Goal: Communication & Community: Answer question/provide support

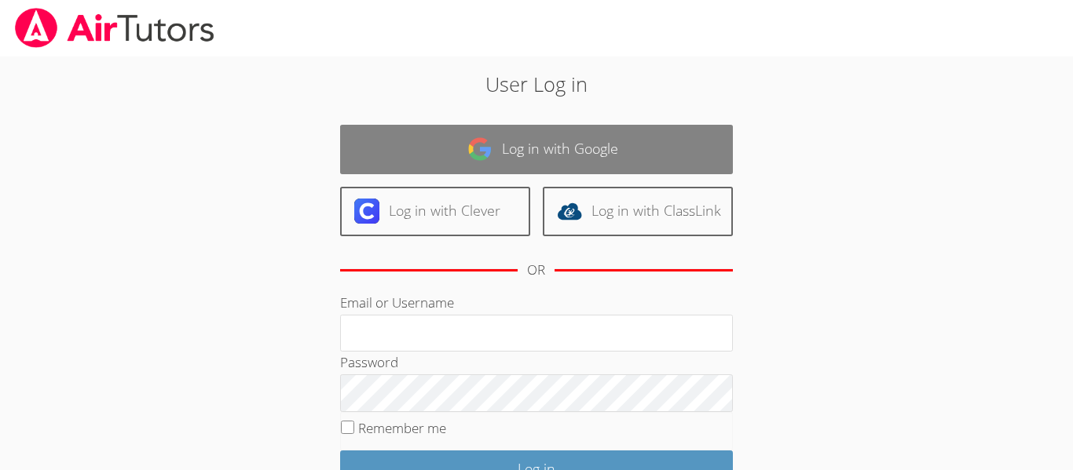
click at [646, 137] on link "Log in with Google" at bounding box center [536, 149] width 393 height 49
click at [613, 154] on link "Log in with Google" at bounding box center [536, 149] width 393 height 49
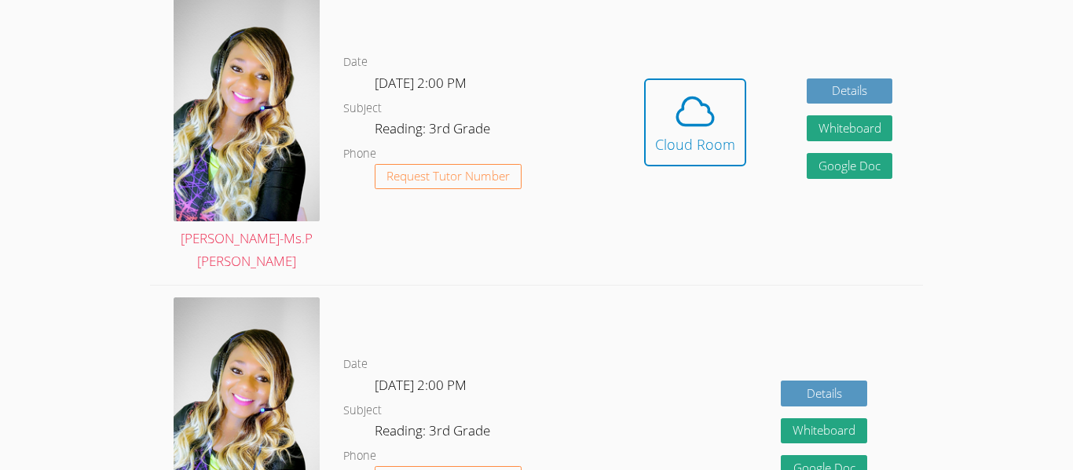
scroll to position [508, 0]
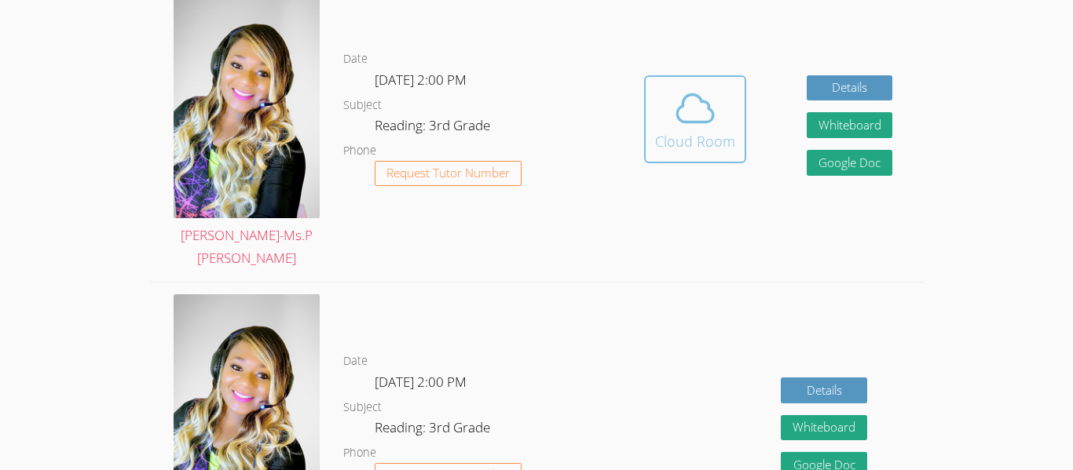
click at [716, 135] on div "Cloud Room" at bounding box center [695, 141] width 80 height 22
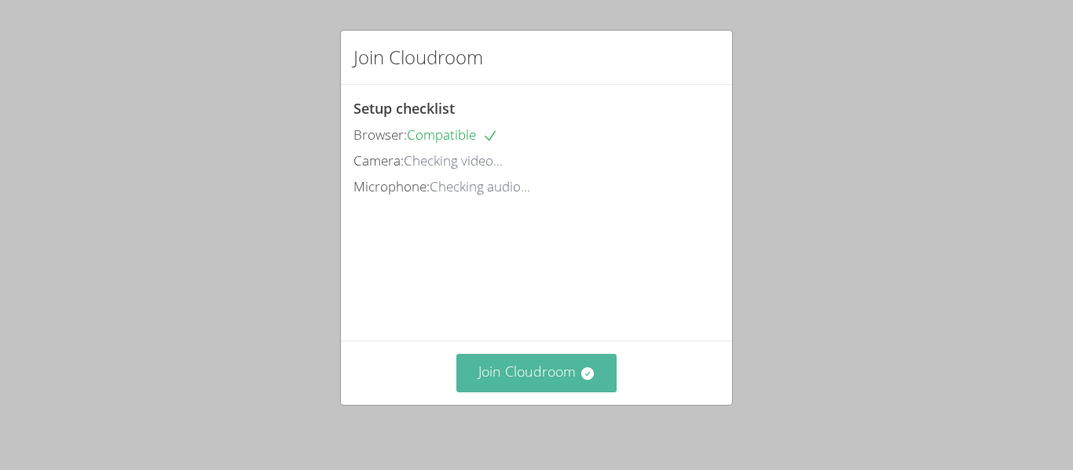
click at [518, 356] on button "Join Cloudroom" at bounding box center [536, 373] width 161 height 38
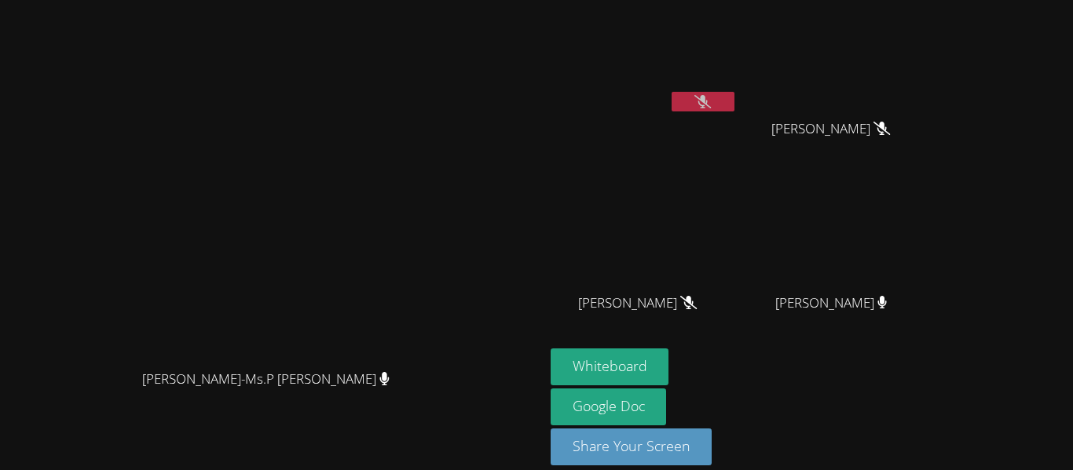
click at [697, 309] on span "[PERSON_NAME]" at bounding box center [637, 303] width 119 height 23
click at [669, 356] on button "Whiteboard" at bounding box center [610, 367] width 119 height 37
click at [708, 101] on icon at bounding box center [702, 101] width 9 height 13
click at [711, 100] on icon at bounding box center [702, 101] width 16 height 13
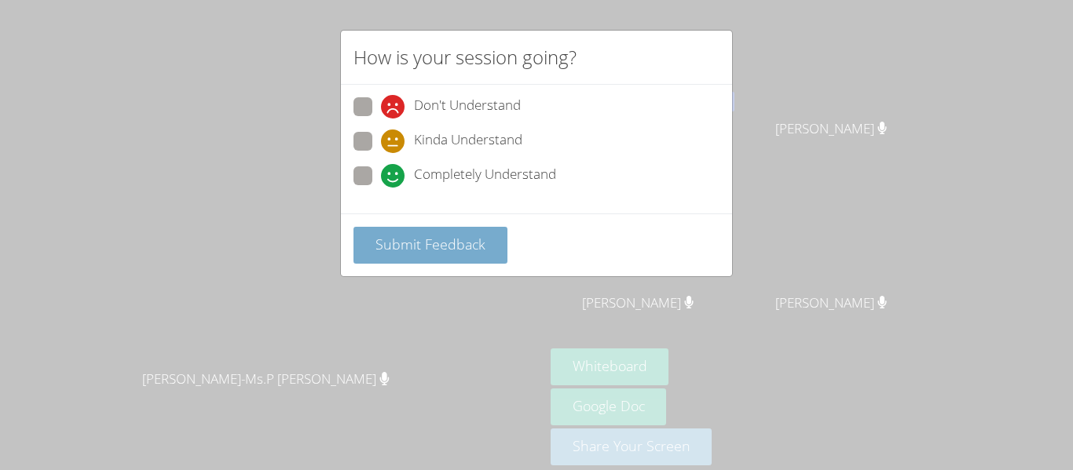
click at [474, 176] on span "Completely Understand" at bounding box center [485, 176] width 142 height 24
click at [394, 176] on input "Completely Understand" at bounding box center [387, 172] width 13 height 13
radio input "true"
click at [442, 245] on span "Submit Feedback" at bounding box center [430, 244] width 110 height 19
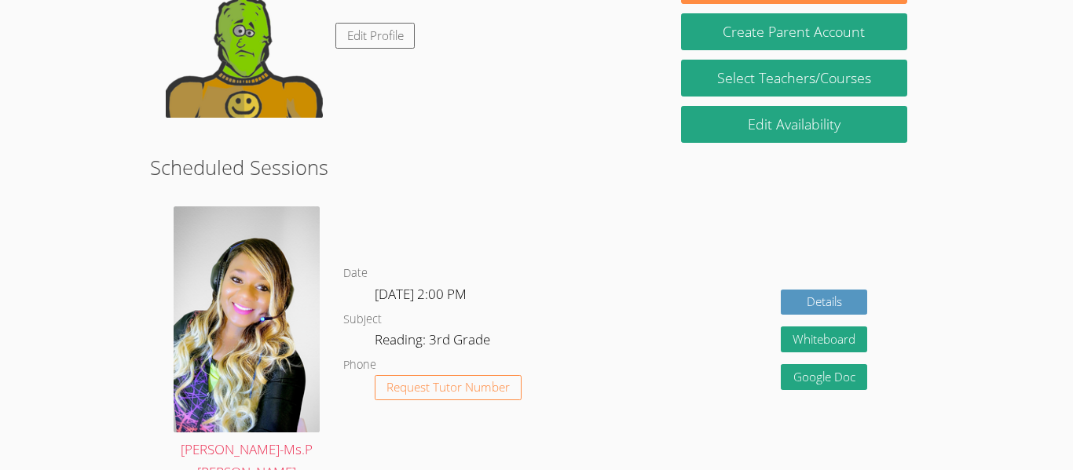
scroll to position [296, 0]
